Goal: Find contact information: Find contact information

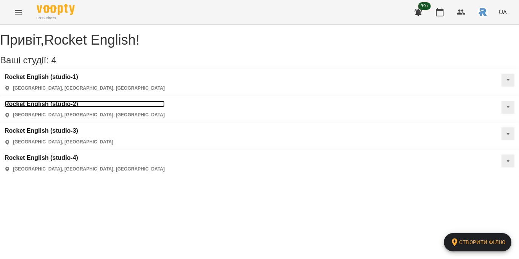
click at [165, 101] on h3 "Rocket English (studio-2)" at bounding box center [85, 104] width 160 height 7
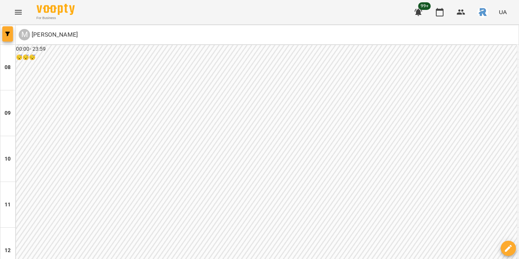
click at [9, 34] on icon "button" at bounding box center [7, 34] width 5 height 5
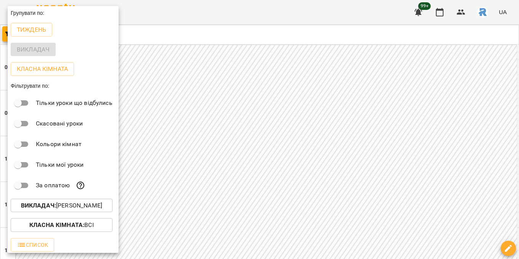
click at [72, 208] on p "Викладач : [PERSON_NAME]" at bounding box center [61, 205] width 81 height 9
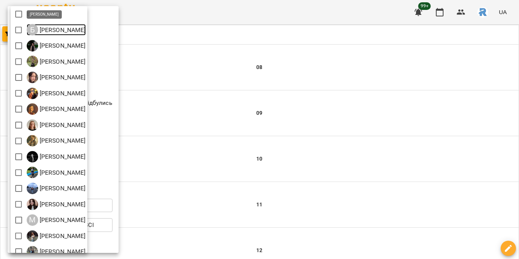
click at [55, 30] on p "[PERSON_NAME]" at bounding box center [62, 30] width 48 height 9
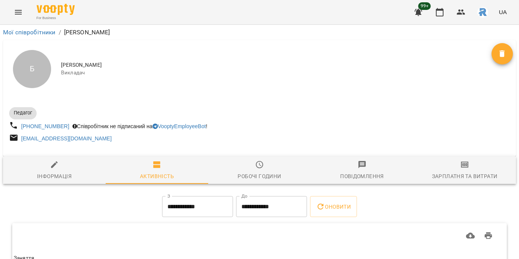
drag, startPoint x: 61, startPoint y: 65, endPoint x: 170, endPoint y: 64, distance: 109.8
click at [172, 65] on span "[PERSON_NAME]" at bounding box center [276, 65] width 430 height 8
copy span "[PERSON_NAME]"
drag, startPoint x: 20, startPoint y: 125, endPoint x: 67, endPoint y: 125, distance: 47.3
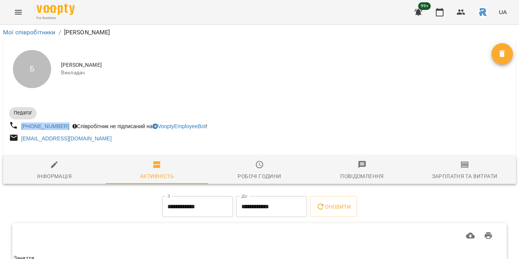
click at [67, 125] on div "[PHONE_NUMBER] Співробітник не підписаний на VooptyEmployeeBot !" at bounding box center [134, 126] width 252 height 14
copy link "[PHONE_NUMBER]"
drag, startPoint x: 98, startPoint y: 137, endPoint x: 21, endPoint y: 137, distance: 77.4
click at [21, 137] on div "[EMAIL_ADDRESS][DOMAIN_NAME]" at bounding box center [134, 139] width 252 height 14
copy link "[EMAIL_ADDRESS][DOMAIN_NAME]"
